Goal: Check status: Check status

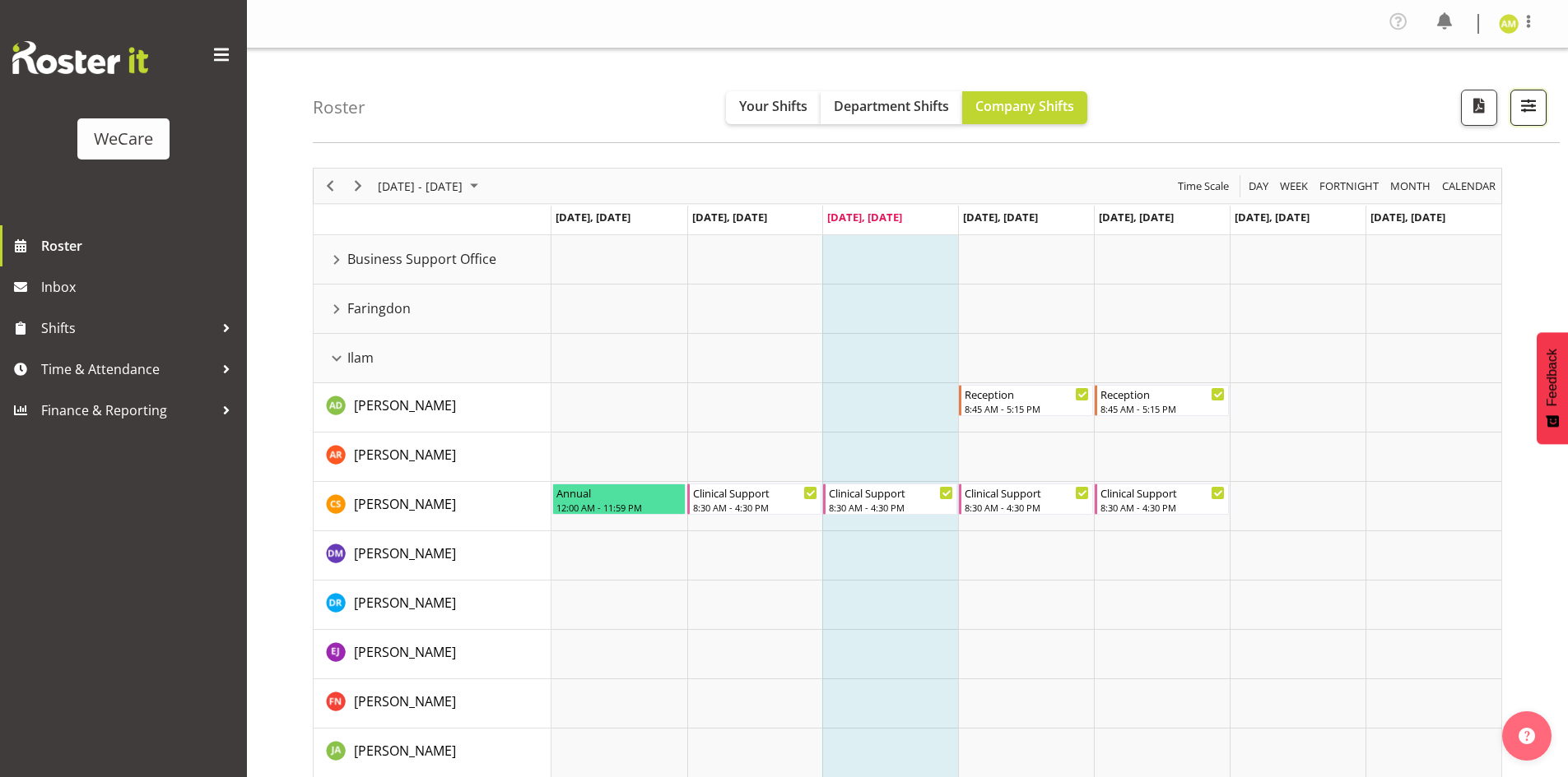
click at [1521, 119] on button "button" at bounding box center [1528, 107] width 36 height 36
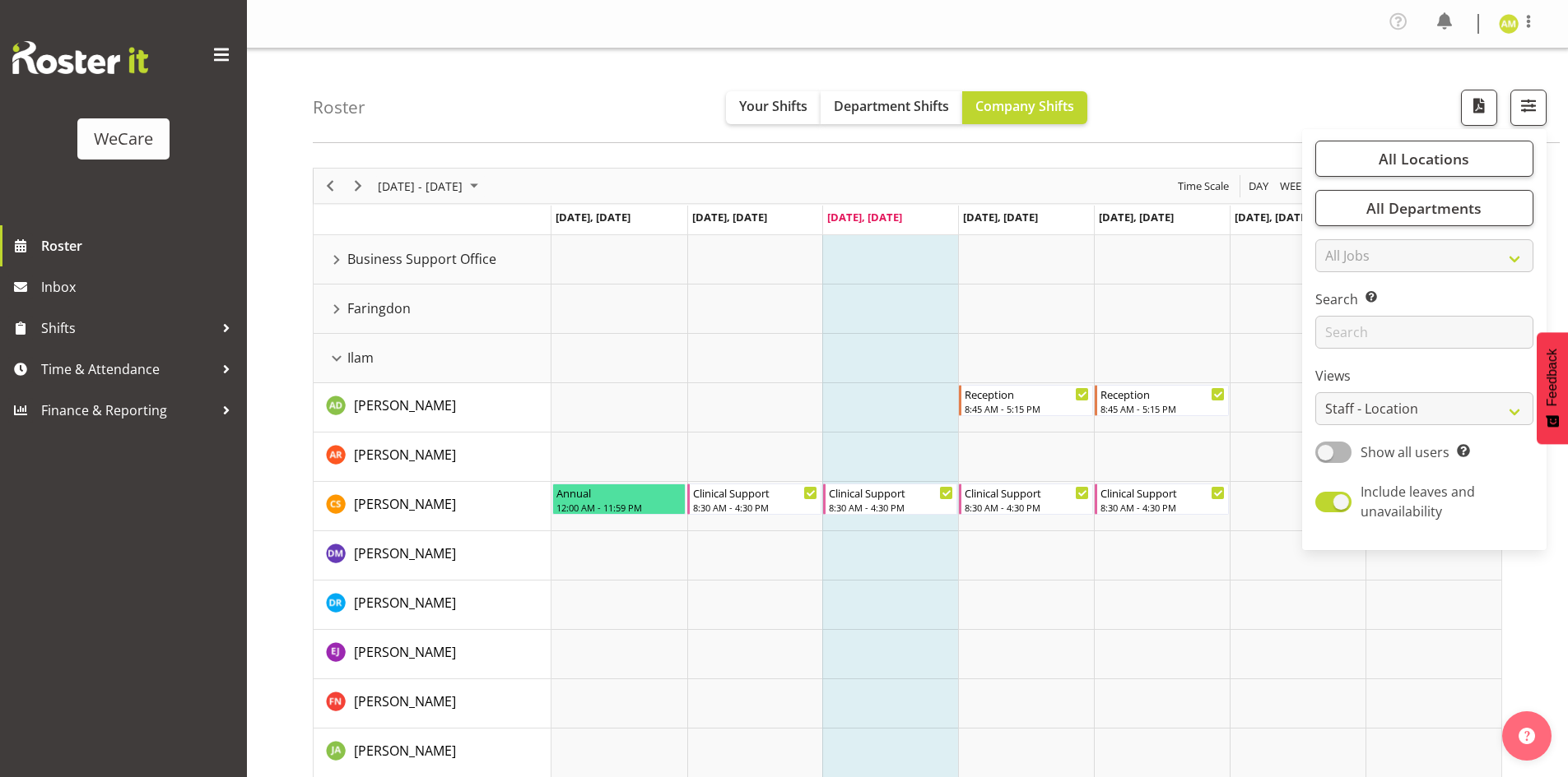
click at [1487, 180] on div "All Locations Clear Business Support Office [GEOGRAPHIC_DATA] Ilam [GEOGRAPHIC_…" at bounding box center [1424, 340] width 245 height 408
click at [1483, 202] on button "All Departments" at bounding box center [1424, 208] width 218 height 36
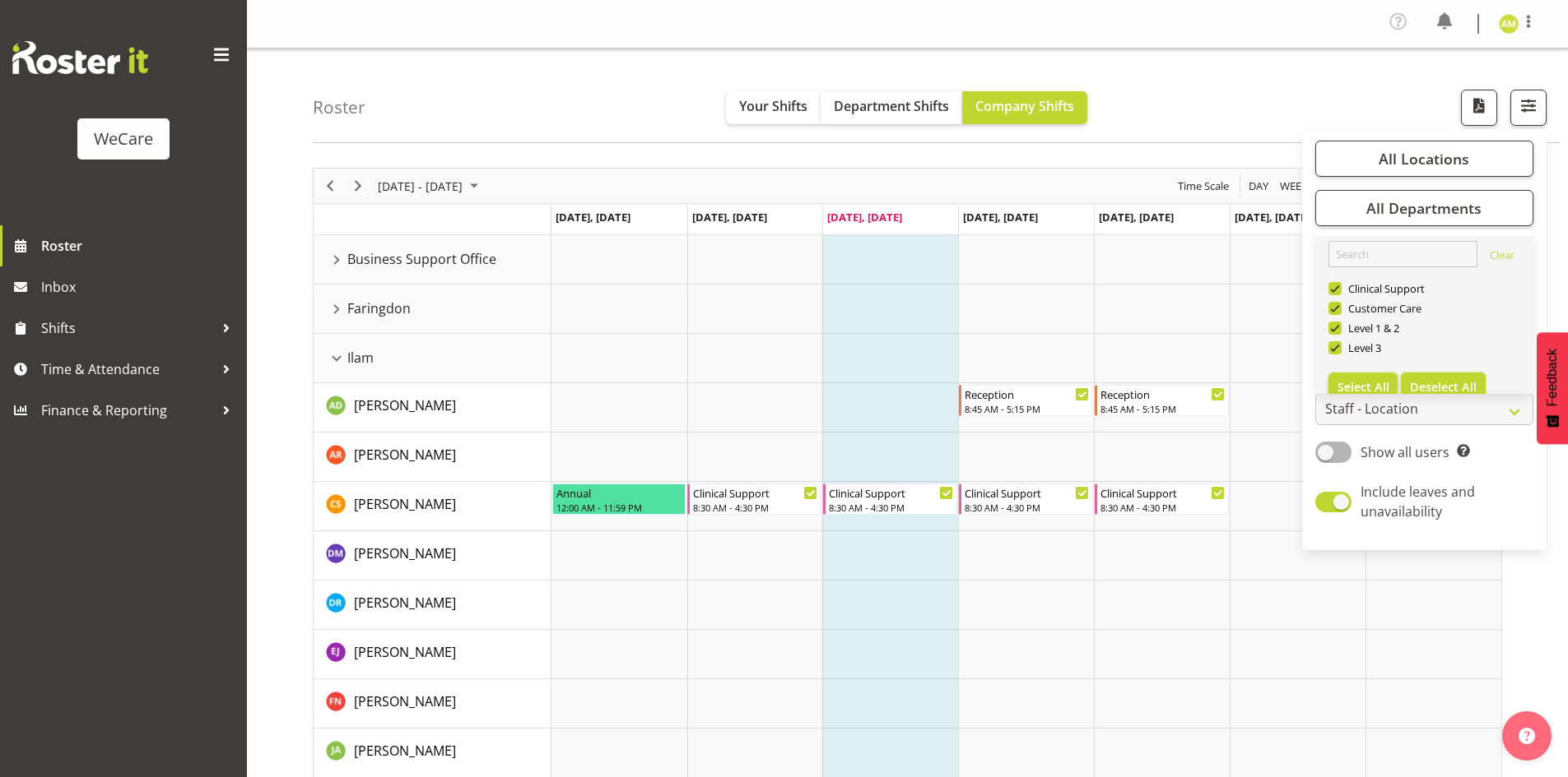
click at [1446, 382] on span "Deselect All" at bounding box center [1443, 387] width 67 height 16
checkbox input "false"
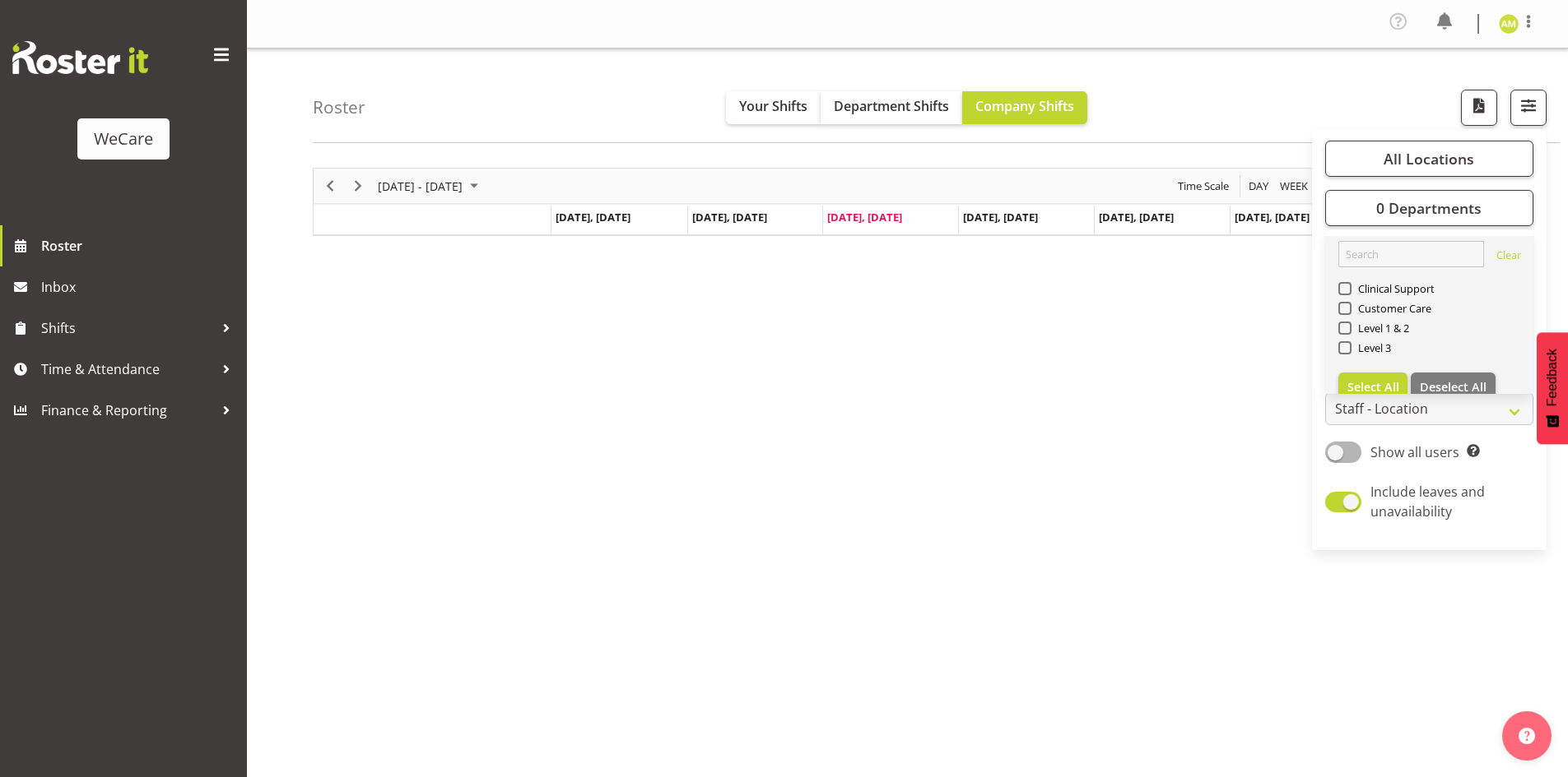
click at [1398, 349] on div "Level 3" at bounding box center [1430, 349] width 183 height 20
click at [1381, 343] on span "Level 3" at bounding box center [1371, 348] width 40 height 13
click at [1349, 343] on input "Level 3" at bounding box center [1343, 348] width 10 height 10
checkbox input "true"
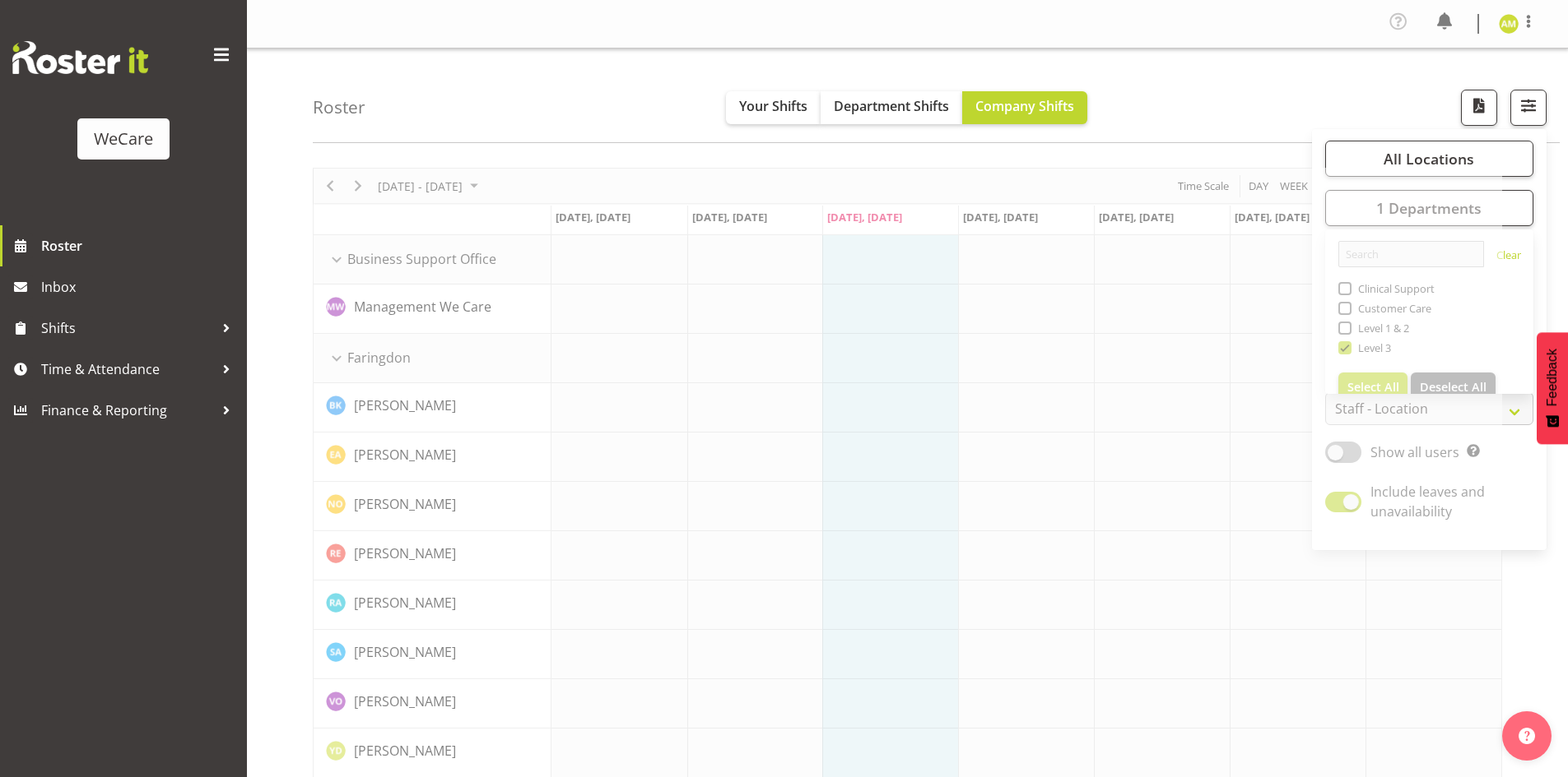
click at [1203, 90] on div "Roster Your Shifts Department Shifts Company Shifts All Locations Clear Busines…" at bounding box center [936, 96] width 1247 height 95
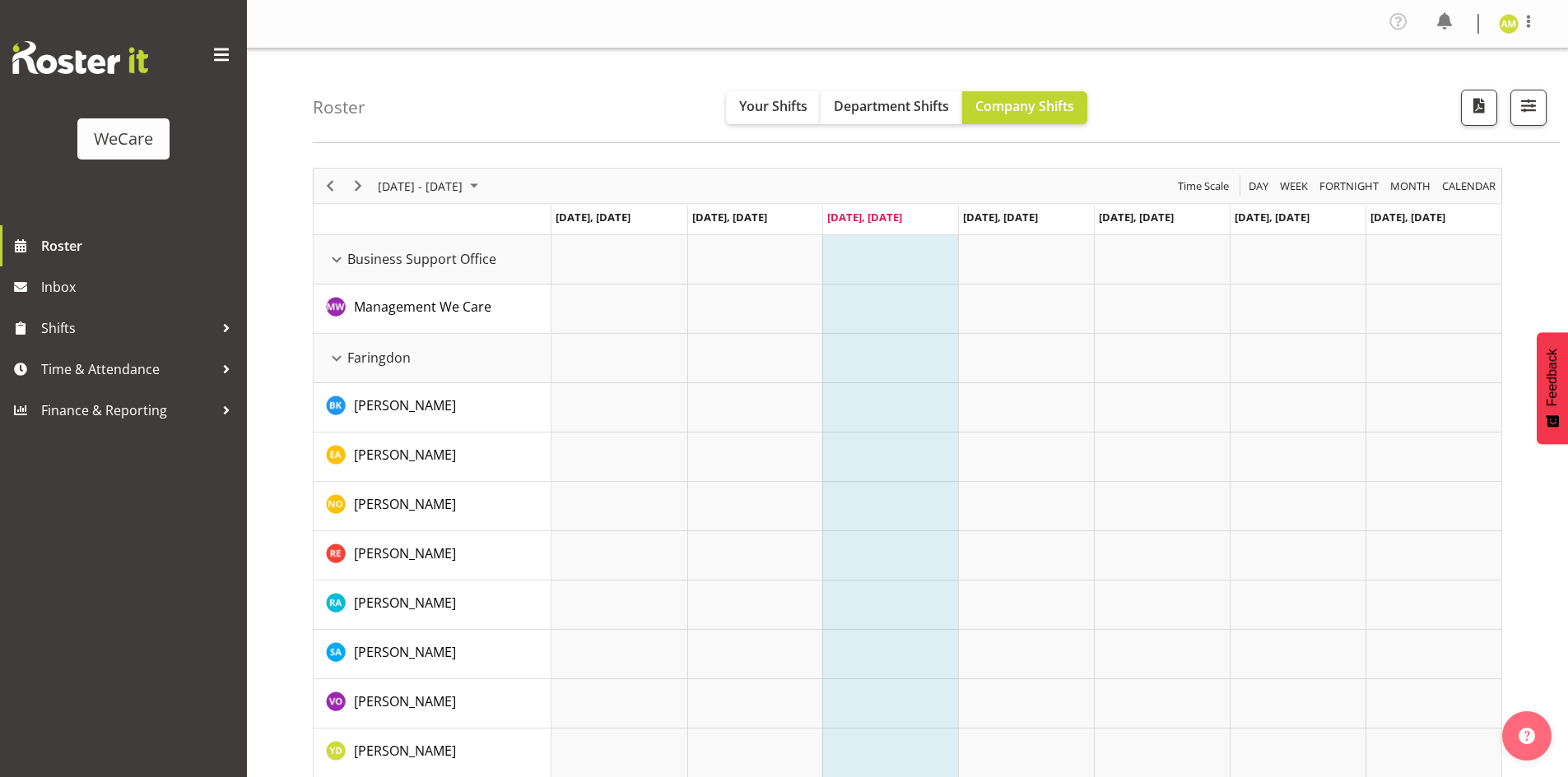
click at [466, 173] on div "[DATE] - [DATE]" at bounding box center [429, 185] width 116 height 35
click at [553, 226] on span "next month" at bounding box center [551, 227] width 29 height 29
click at [453, 306] on span "10" at bounding box center [448, 311] width 24 height 24
